Goal: Task Accomplishment & Management: Manage account settings

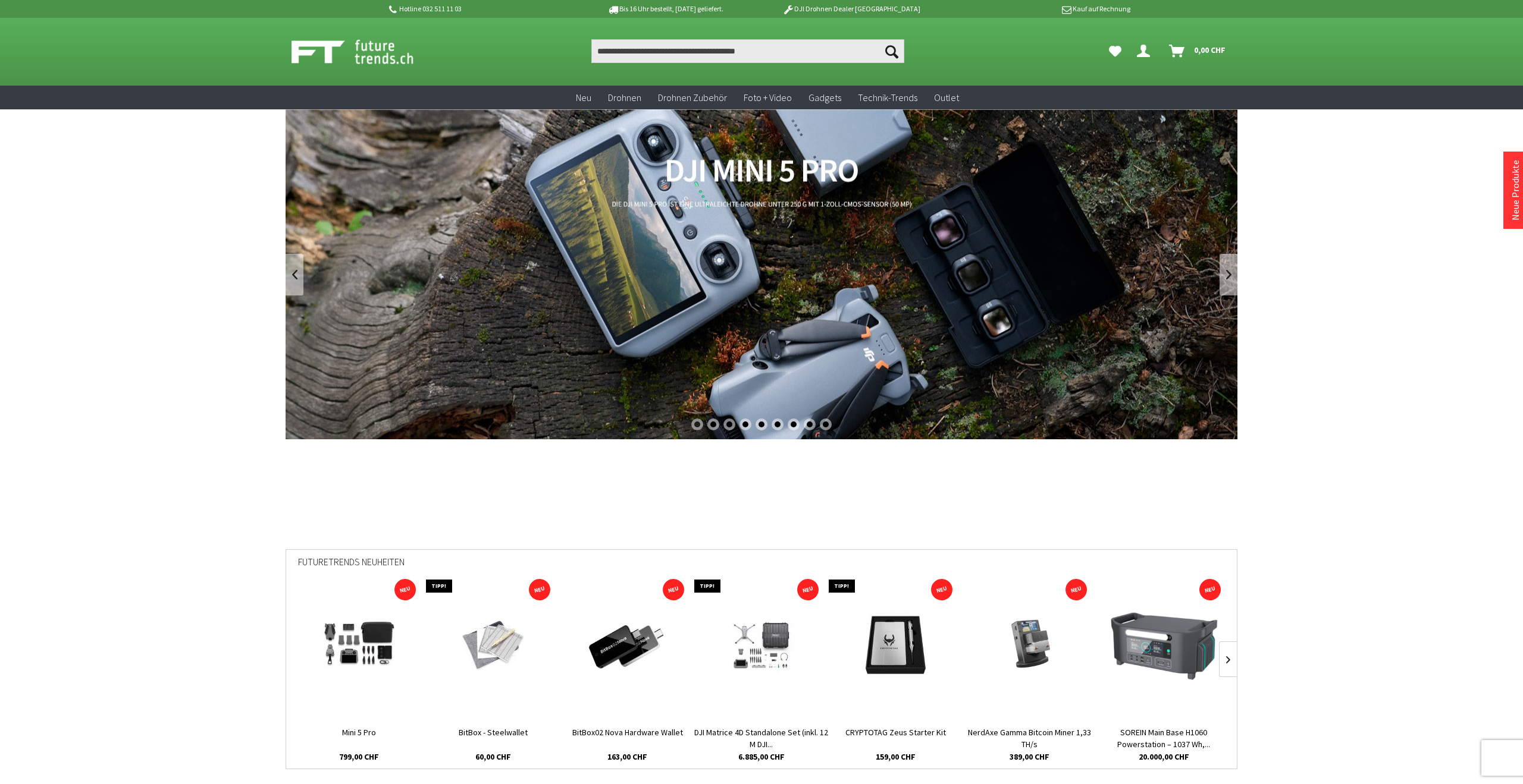
click at [1144, 49] on icon "Dein Konto" at bounding box center [1143, 47] width 13 height 10
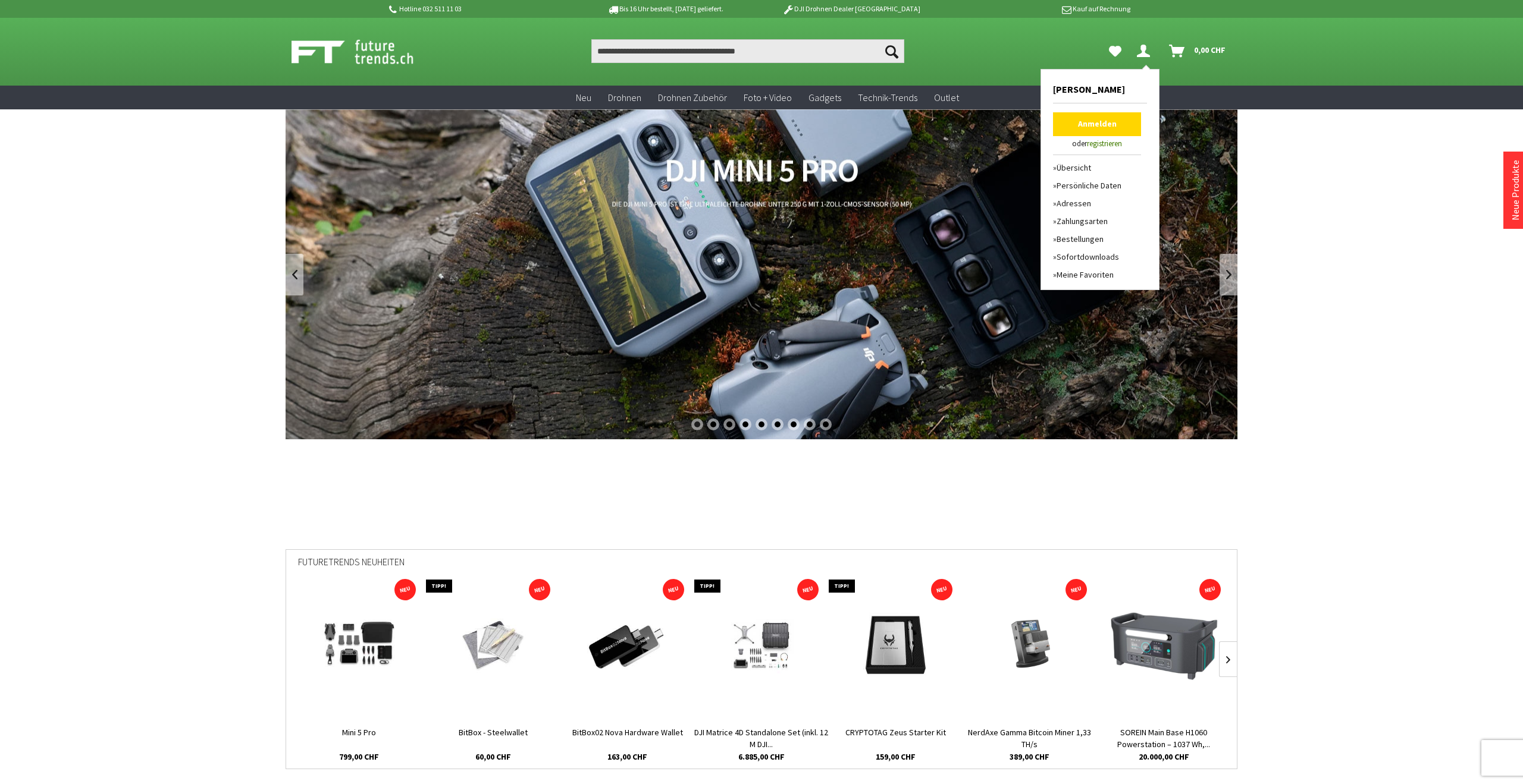
scroll to position [1, 0]
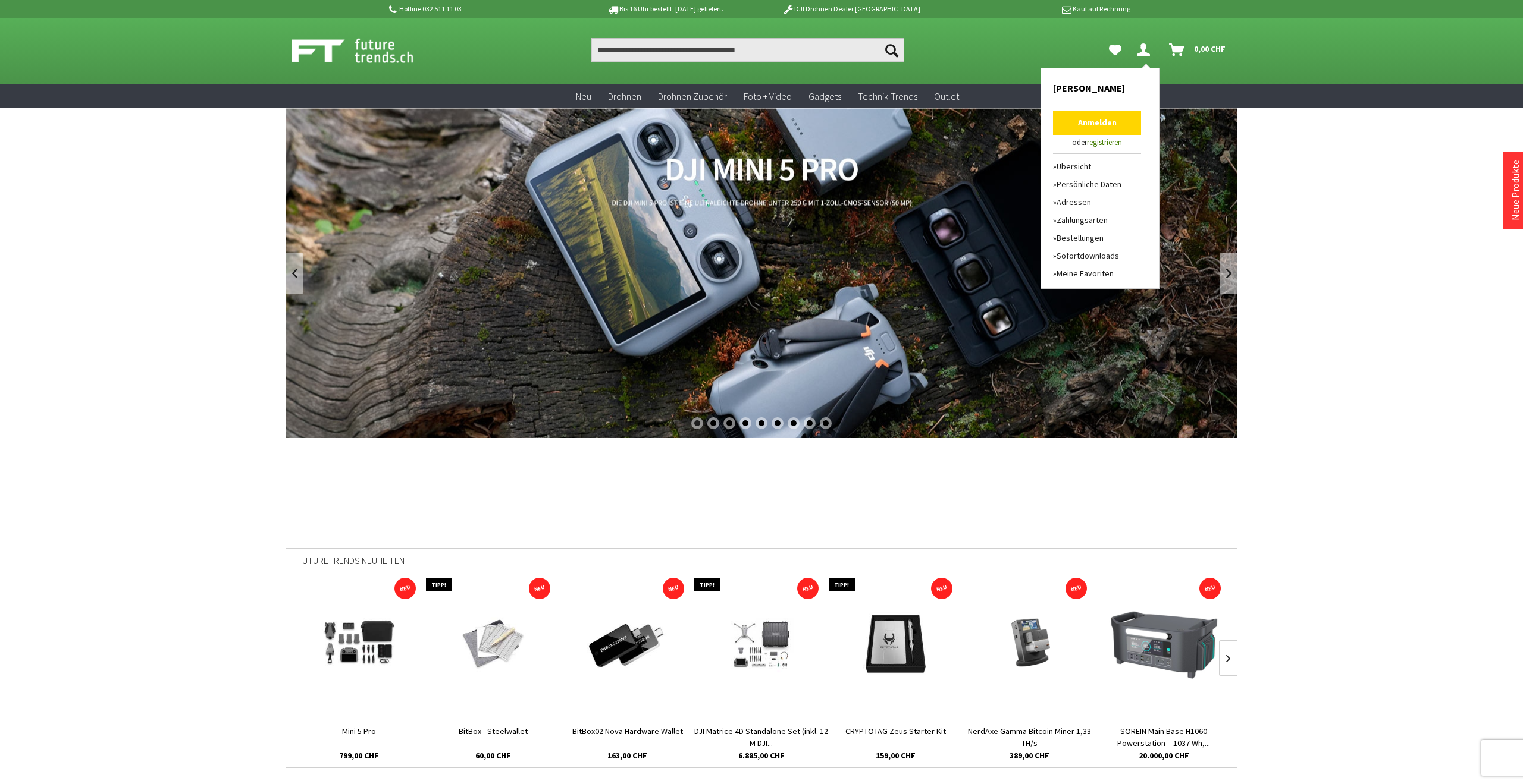
click at [1091, 125] on link "Anmelden" at bounding box center [1097, 123] width 88 height 24
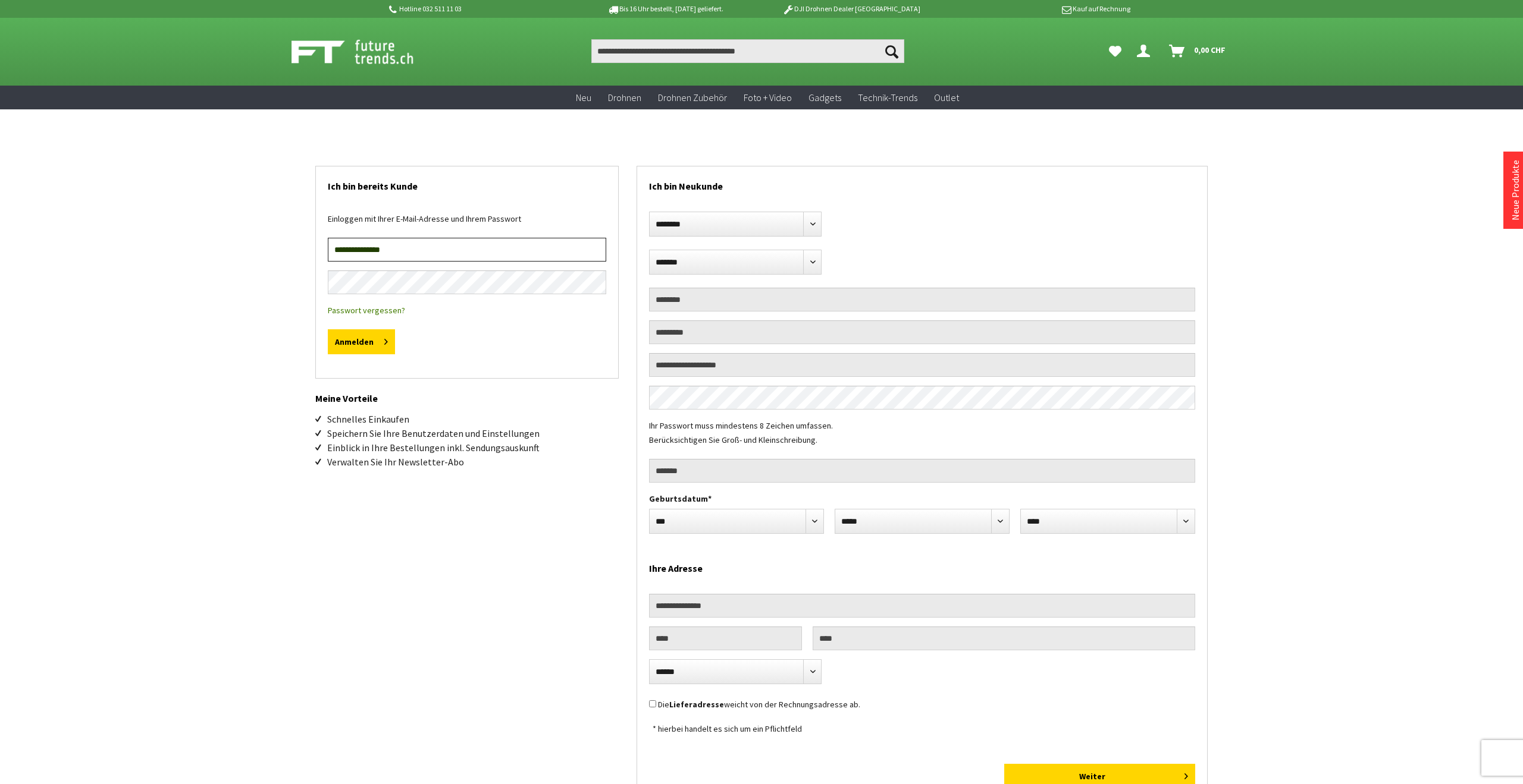
type input "**********"
click at [361, 342] on button "Anmelden" at bounding box center [361, 342] width 67 height 25
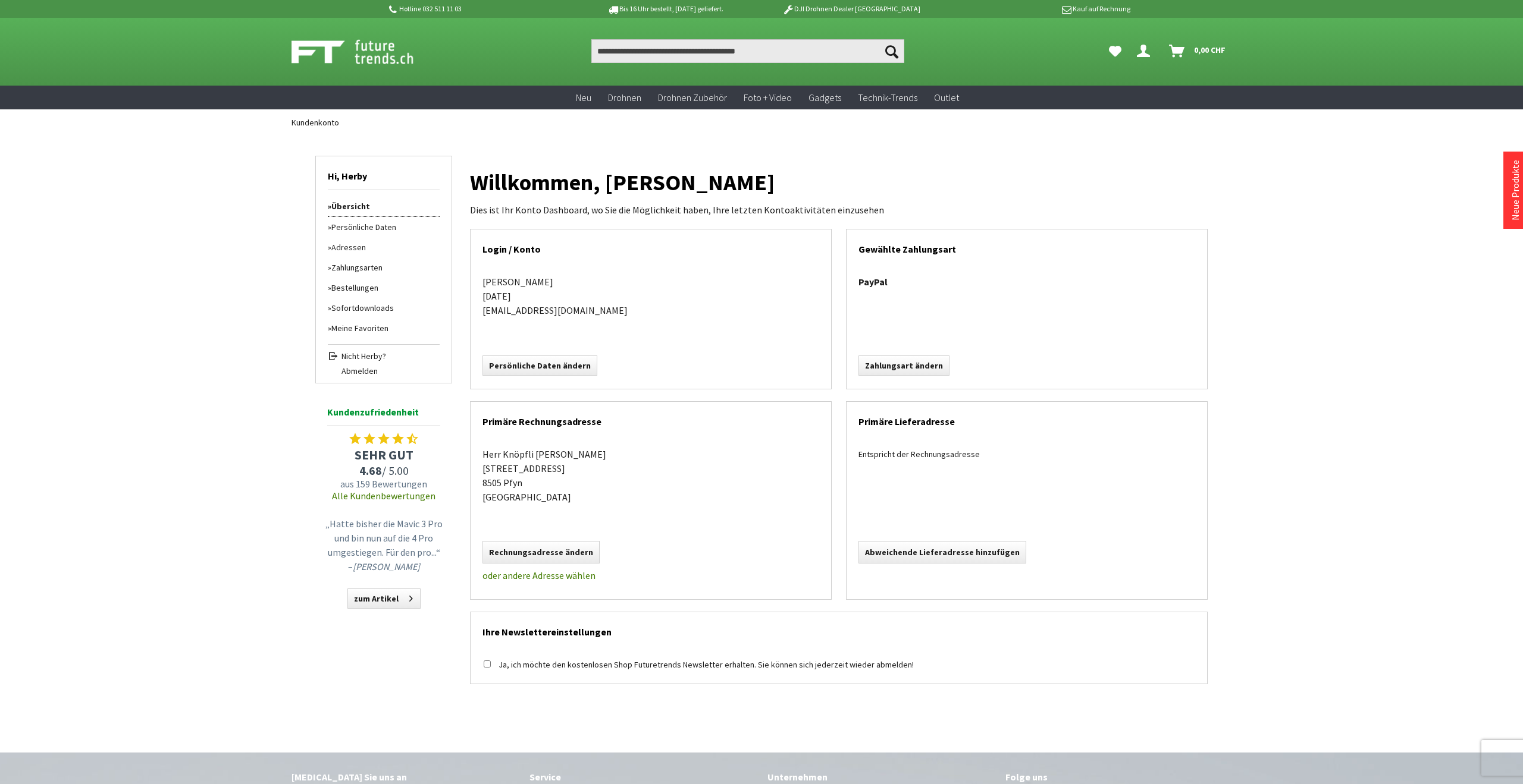
click at [1141, 51] on icon "Hi, Nicola - Dein Konto" at bounding box center [1143, 47] width 13 height 10
click at [1074, 190] on link "Bestellungen" at bounding box center [1094, 190] width 94 height 18
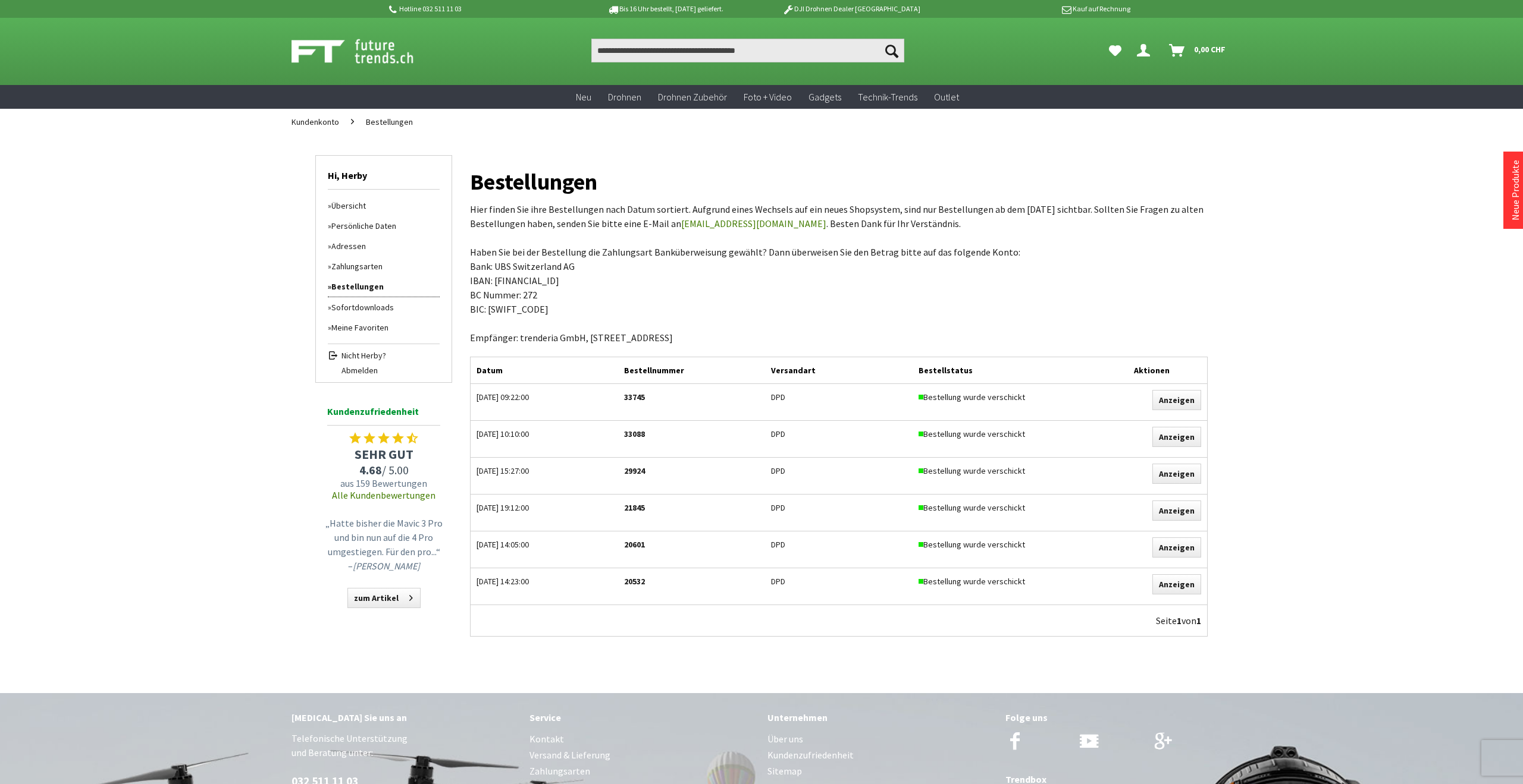
scroll to position [1, 1]
click at [394, 125] on span "Bestellungen" at bounding box center [389, 122] width 47 height 11
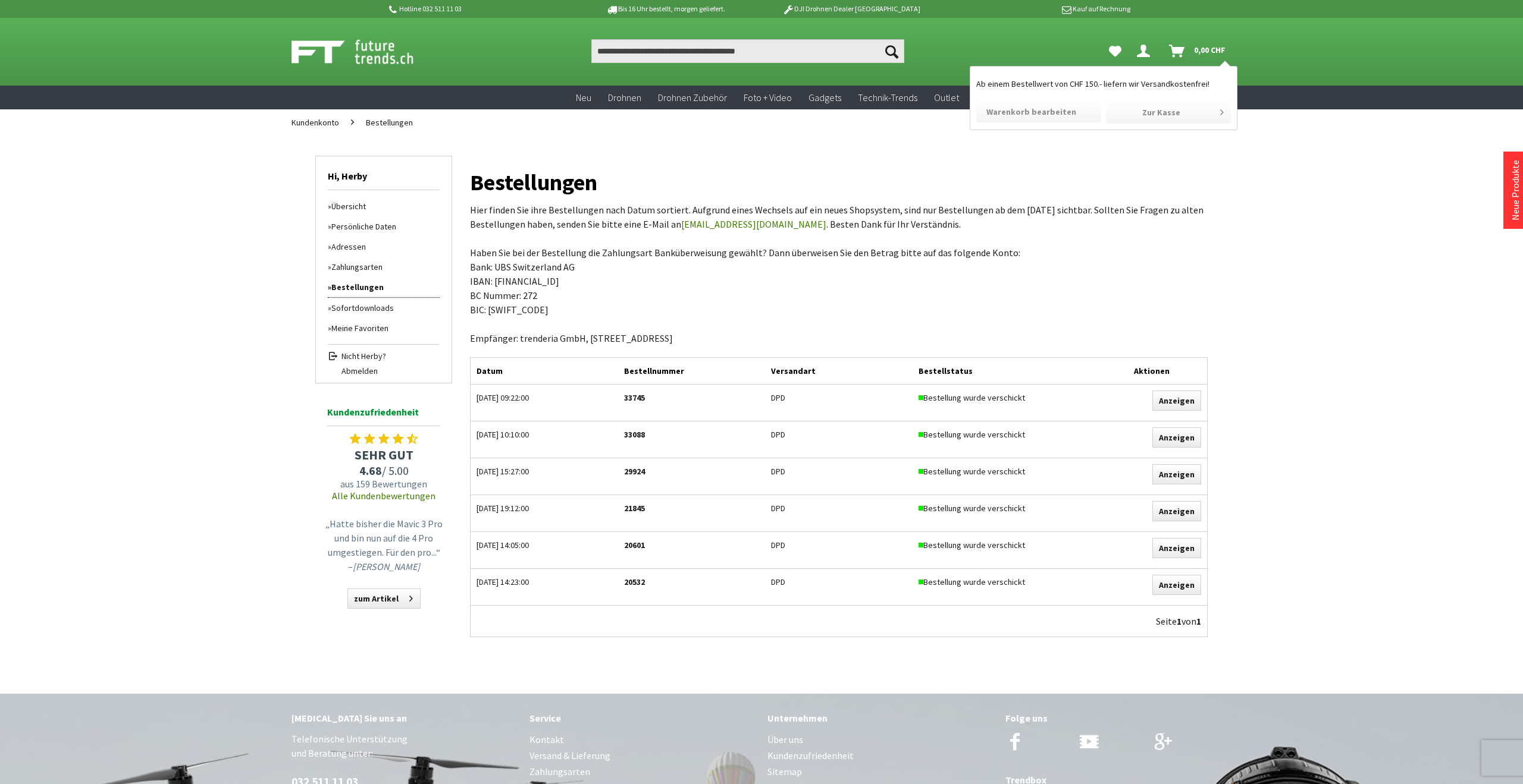
click at [1179, 51] on icon "Warenkorb" at bounding box center [1177, 47] width 16 height 10
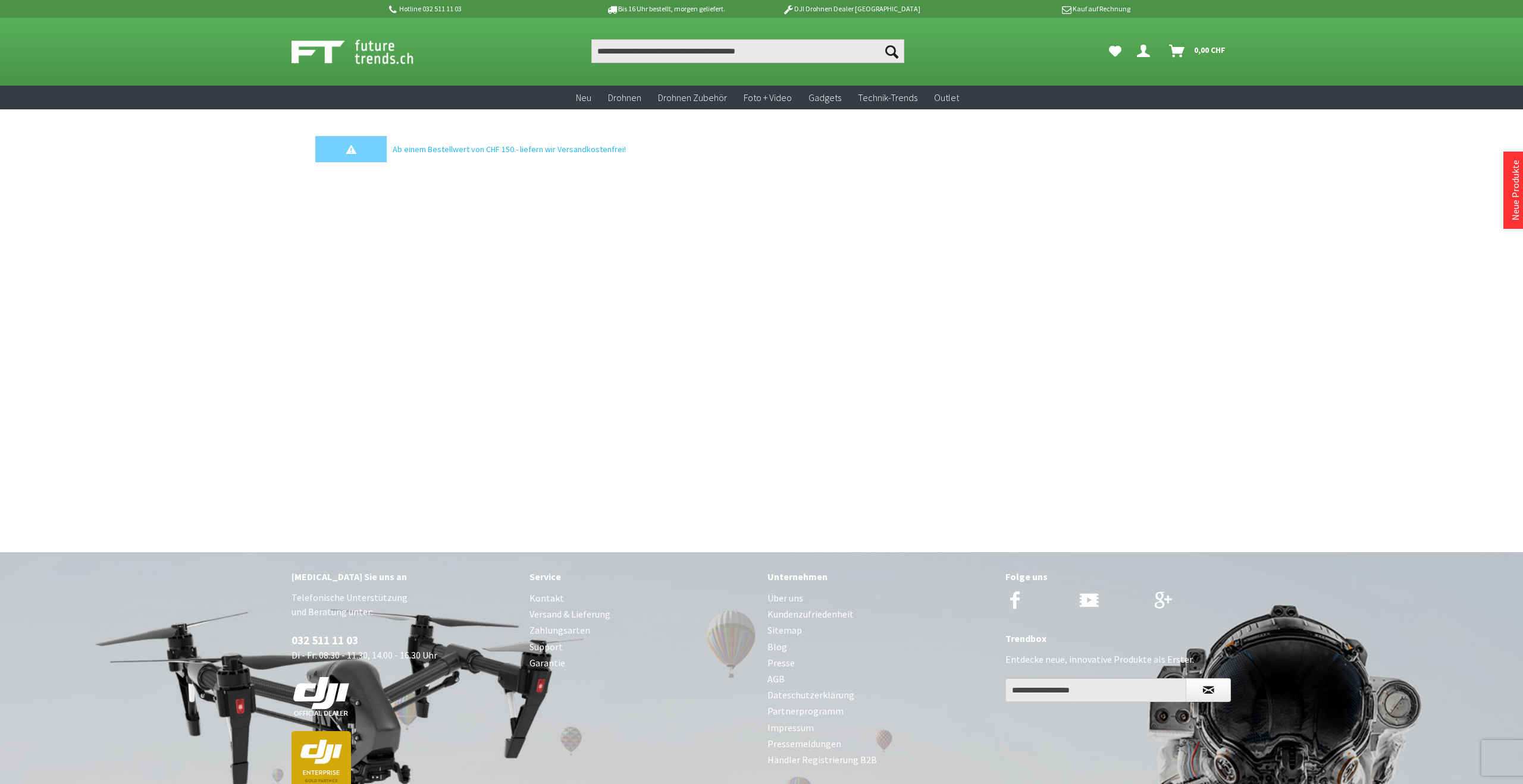
click at [1179, 51] on icon "Warenkorb" at bounding box center [1177, 47] width 16 height 10
click at [1142, 51] on icon "Hi, Herby - Dein Konto" at bounding box center [1143, 47] width 13 height 10
click at [1090, 189] on link "Bestellungen" at bounding box center [1097, 190] width 88 height 18
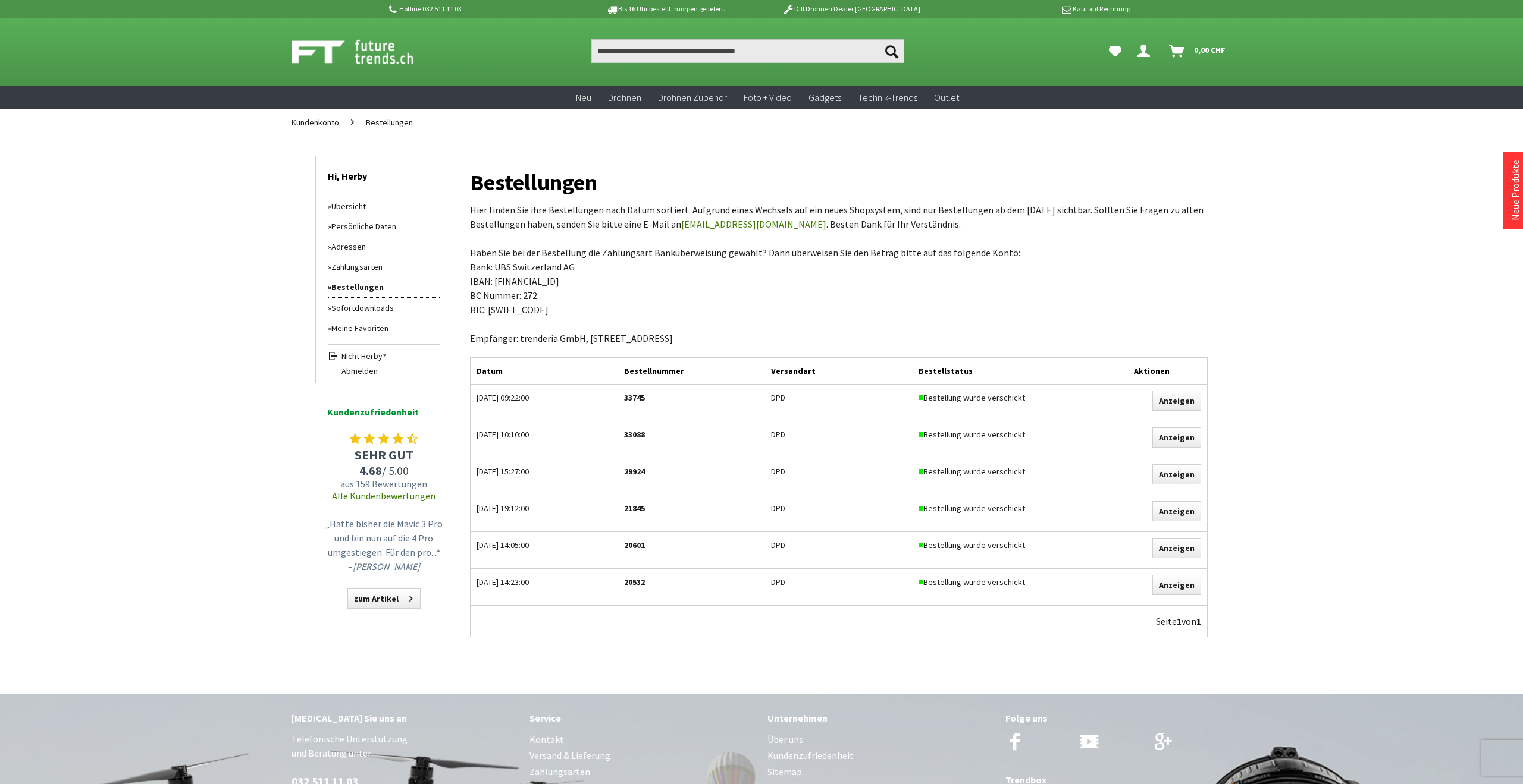
click at [391, 52] on img at bounding box center [366, 51] width 148 height 29
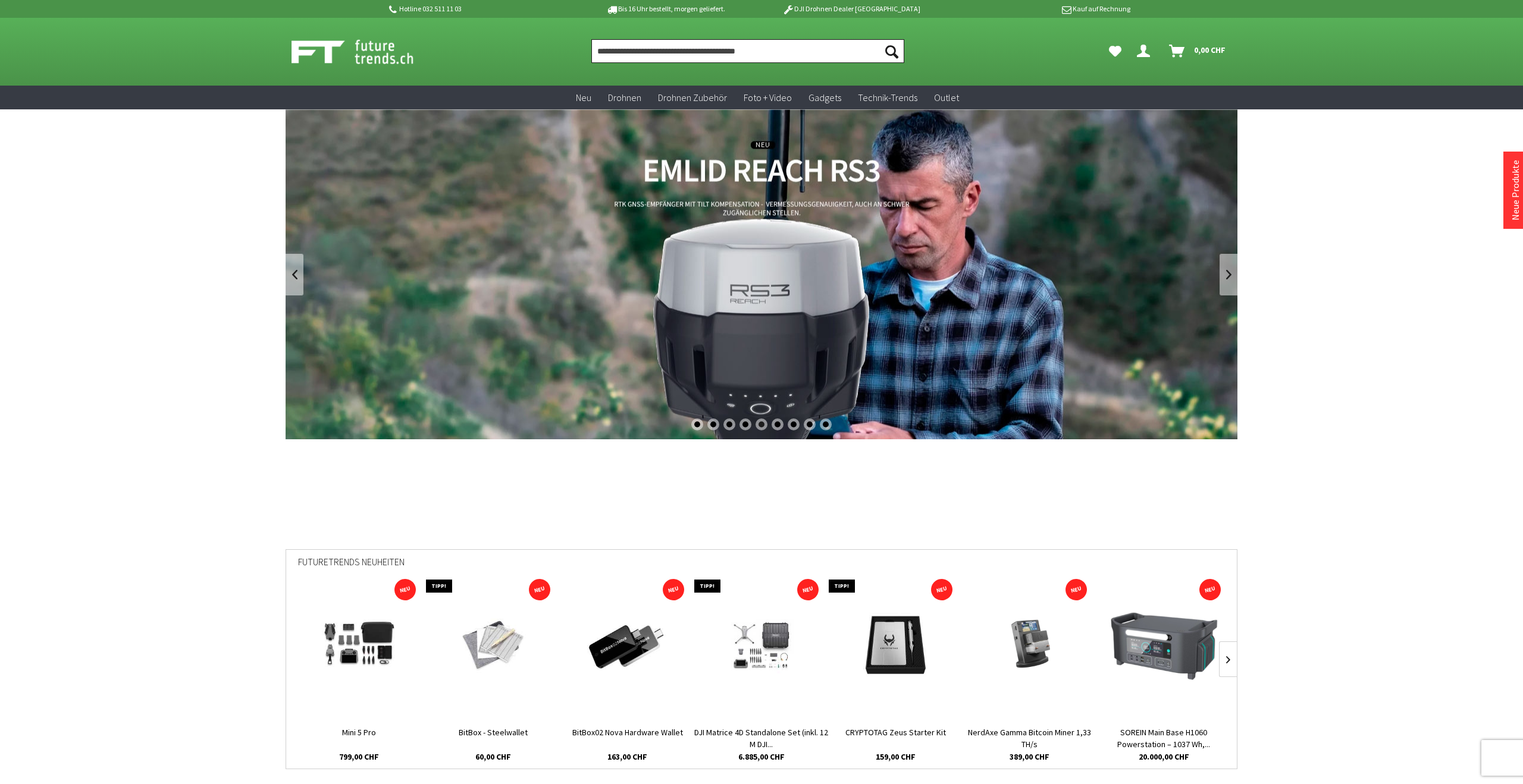
click at [678, 50] on input "Produkt, Marke, Kategorie, EAN, Artikelnummer…" at bounding box center [747, 51] width 313 height 24
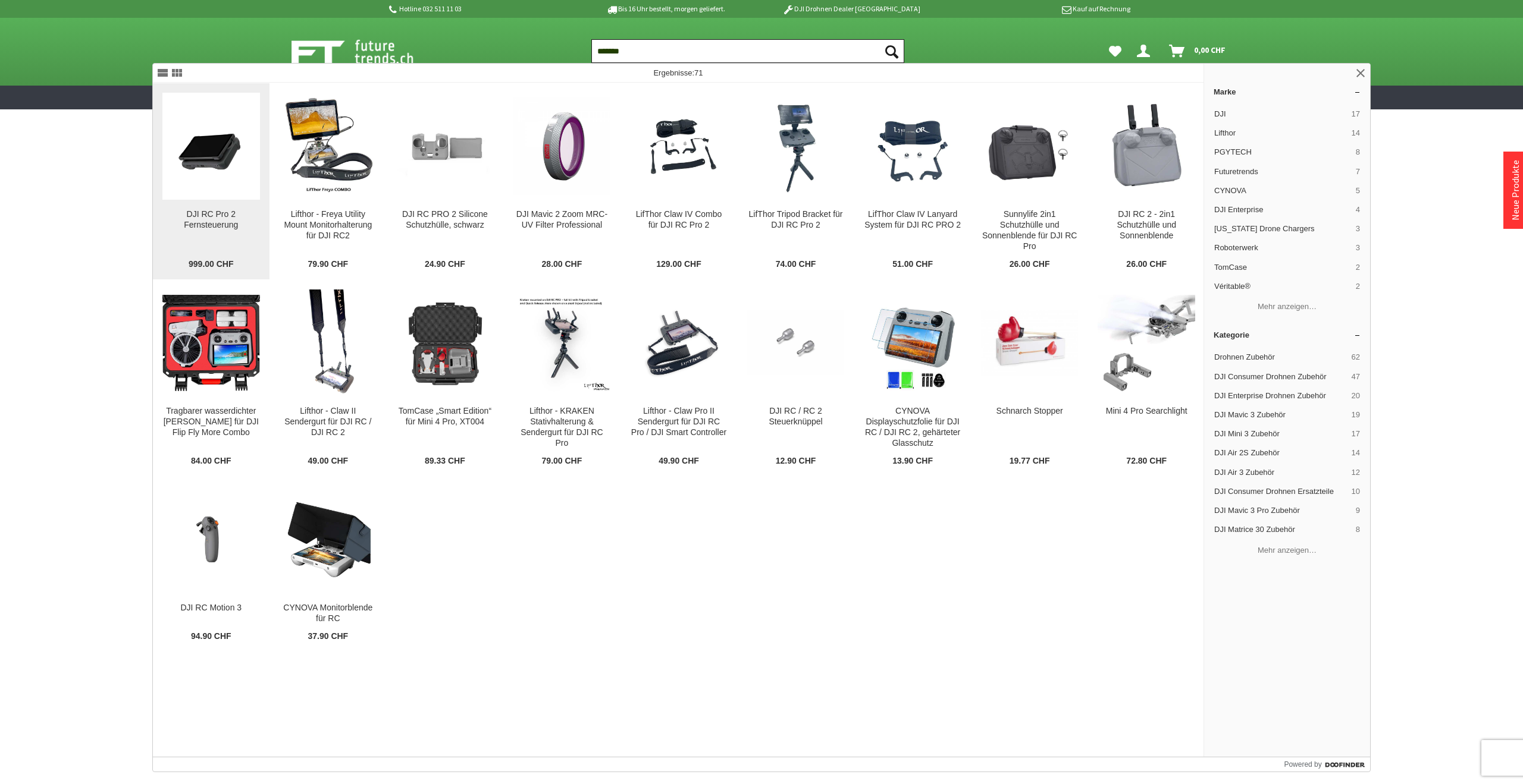
type input "*******"
click at [203, 187] on img at bounding box center [211, 146] width 98 height 98
